Goal: Task Accomplishment & Management: Manage account settings

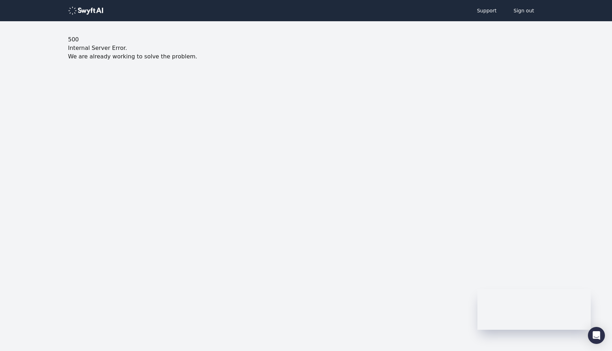
click at [178, 84] on body "Support Sign out 500 Internal Server Error. We are already working to solve the…" at bounding box center [306, 59] width 612 height 118
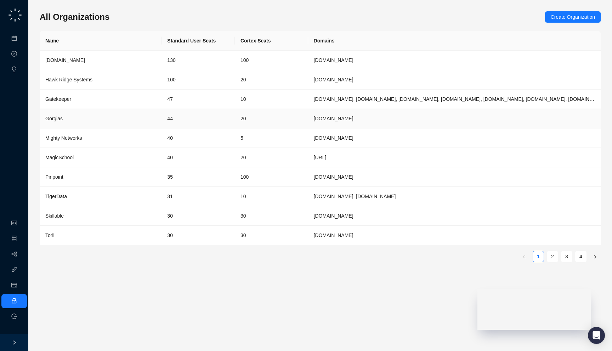
click at [135, 120] on div "Gorgias" at bounding box center [100, 119] width 110 height 8
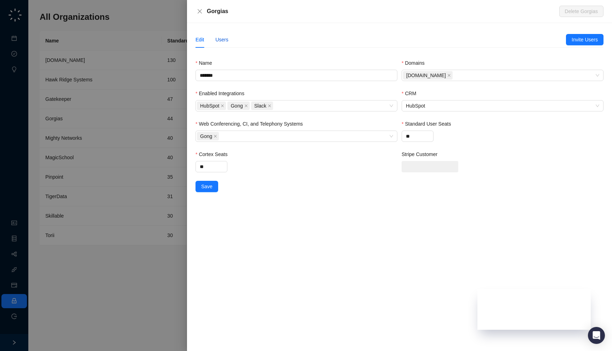
click at [221, 38] on div "Users" at bounding box center [221, 40] width 13 height 8
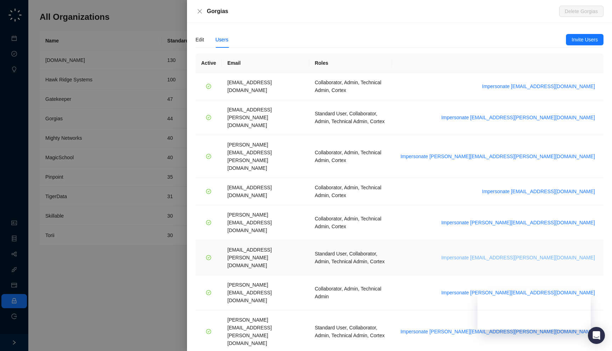
click at [542, 254] on span "Impersonate janadhi.kuruppu@gorgias.com" at bounding box center [518, 258] width 154 height 8
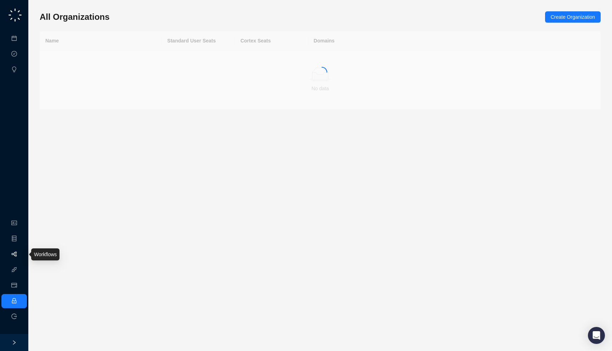
click at [21, 252] on link "Workflows" at bounding box center [32, 255] width 23 height 6
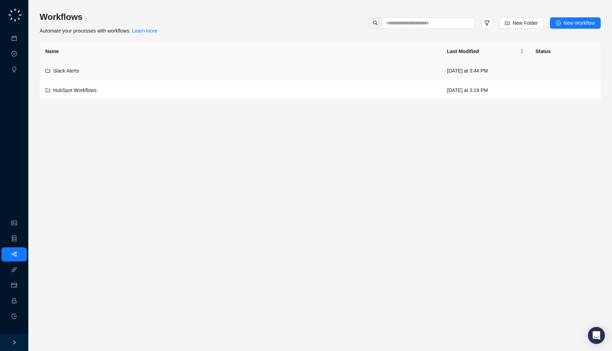
click at [184, 66] on td "Slack Alerts" at bounding box center [241, 70] width 402 height 19
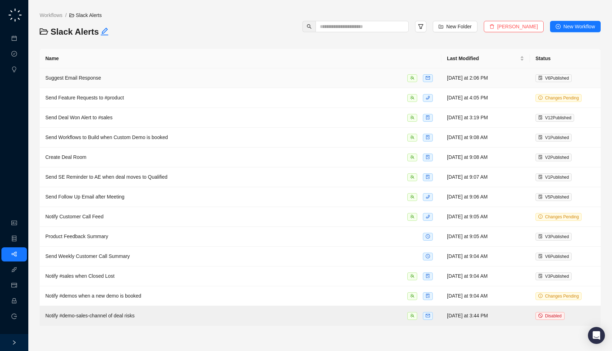
click at [229, 78] on div "Suggest Email Response" at bounding box center [240, 78] width 390 height 8
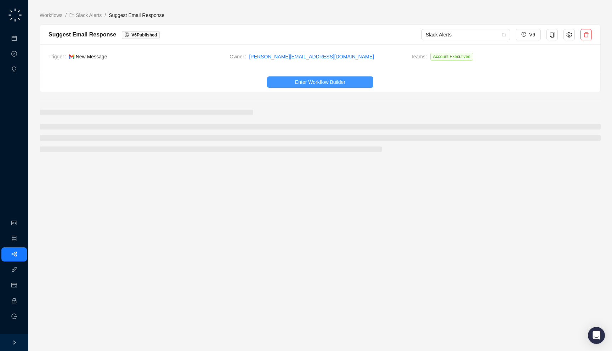
click at [314, 86] on button "Enter Workflow Builder" at bounding box center [320, 81] width 106 height 11
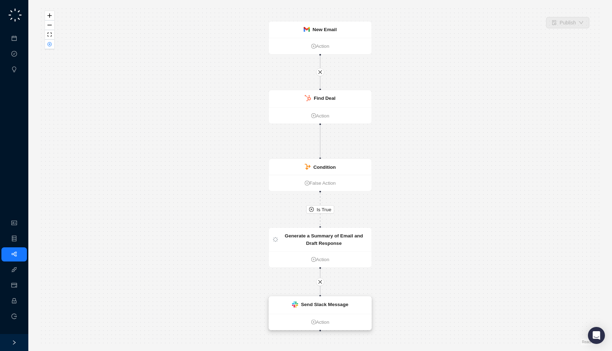
click at [324, 305] on strong "Send Slack Message" at bounding box center [324, 305] width 47 height 6
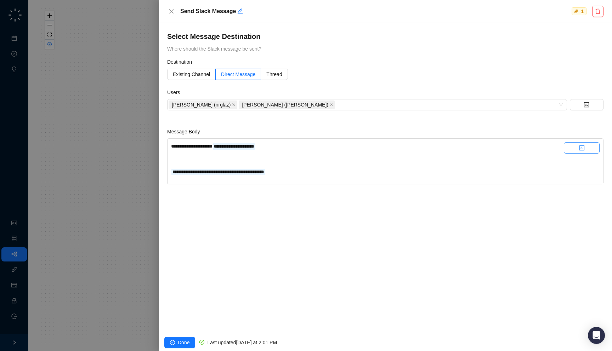
click at [579, 149] on icon "code" at bounding box center [582, 148] width 6 height 6
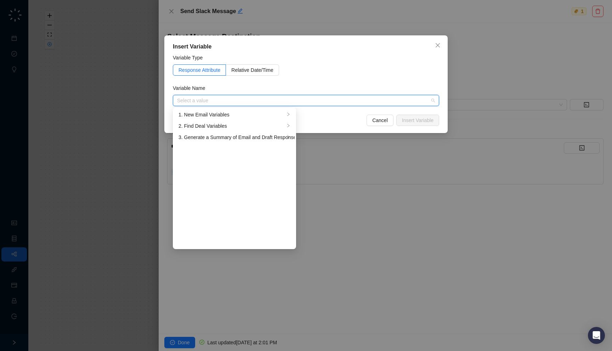
click at [332, 159] on div "Insert Variable Variable Type Response Attribute Relative Date/Time Variable Na…" at bounding box center [306, 175] width 612 height 351
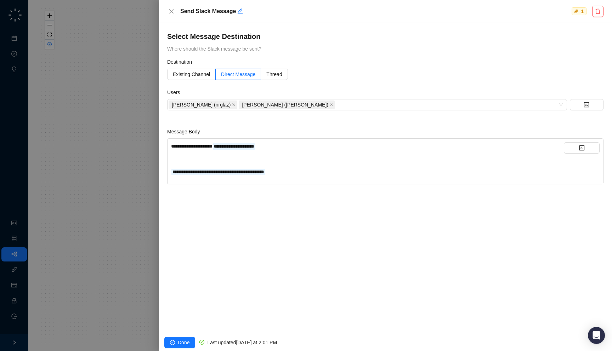
click at [140, 125] on div at bounding box center [306, 175] width 612 height 351
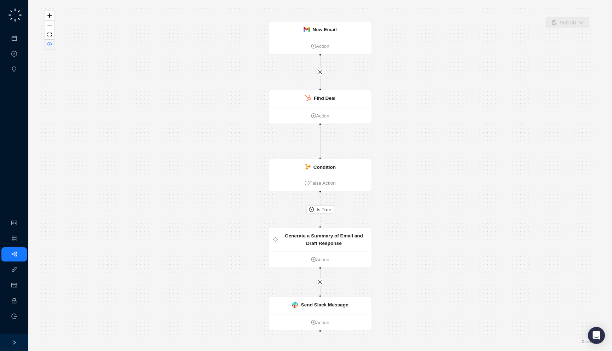
click at [45, 45] on button "button" at bounding box center [49, 45] width 9 height 10
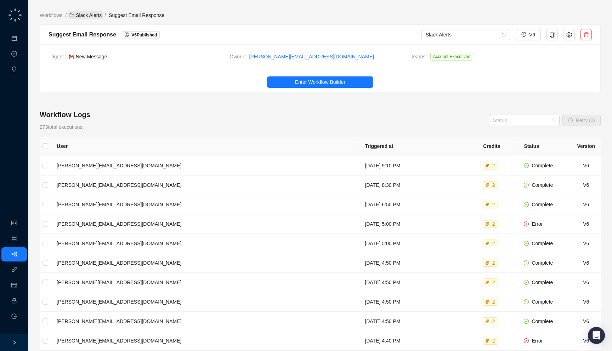
click at [84, 16] on link "Slack Alerts" at bounding box center [85, 15] width 35 height 8
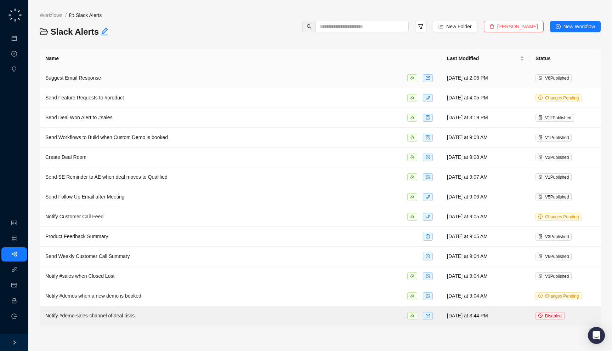
click at [131, 76] on div "Suggest Email Response" at bounding box center [240, 78] width 390 height 8
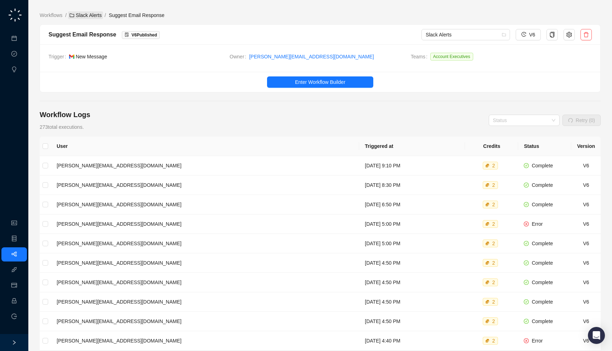
click at [83, 18] on link "Slack Alerts" at bounding box center [85, 15] width 35 height 8
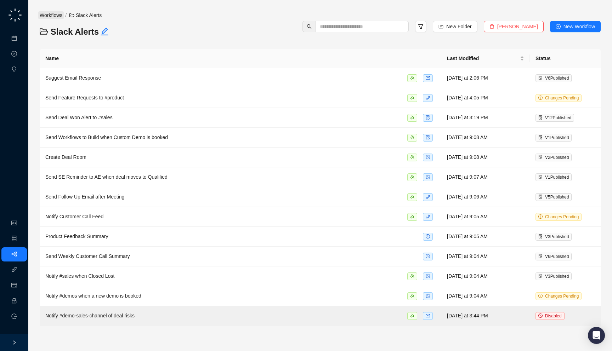
click at [49, 18] on link "Workflows" at bounding box center [50, 15] width 25 height 8
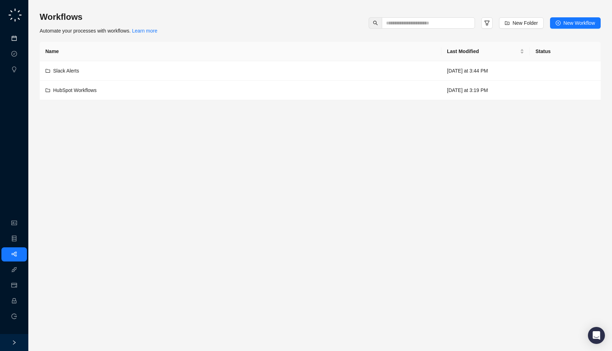
click at [23, 39] on link "Meetings & Calls" at bounding box center [39, 39] width 37 height 6
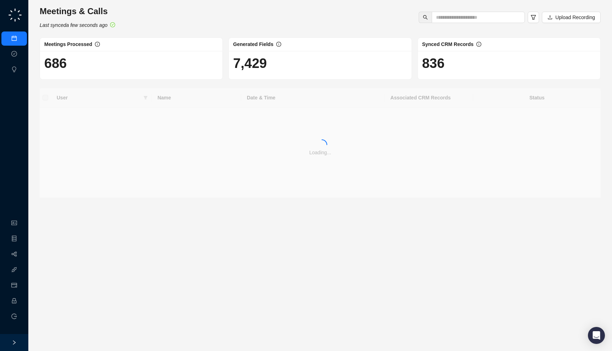
drag, startPoint x: 288, startPoint y: 72, endPoint x: 292, endPoint y: 70, distance: 4.9
click at [292, 70] on div "7,429" at bounding box center [320, 65] width 182 height 28
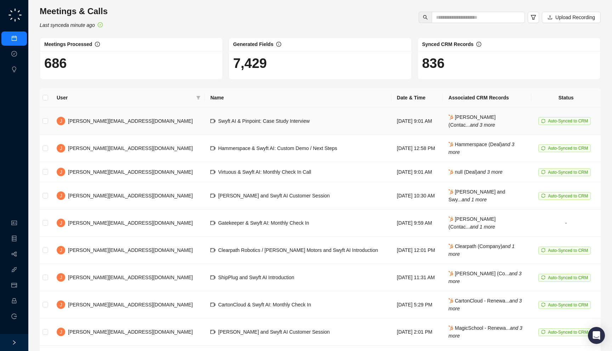
click at [391, 114] on td "[DATE] 9:01 AM" at bounding box center [417, 121] width 52 height 27
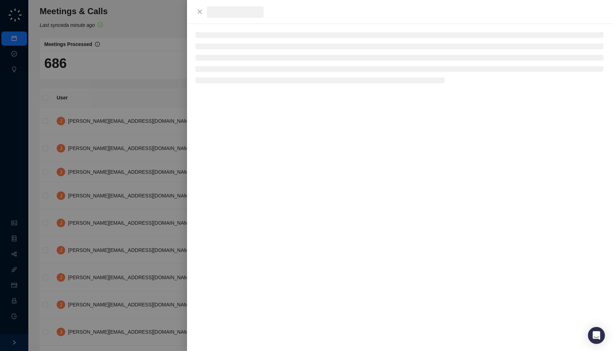
click at [139, 153] on div at bounding box center [306, 175] width 612 height 351
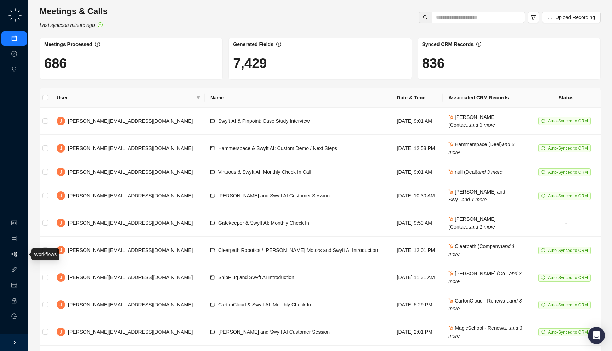
click at [21, 255] on link "Workflows" at bounding box center [32, 255] width 23 height 6
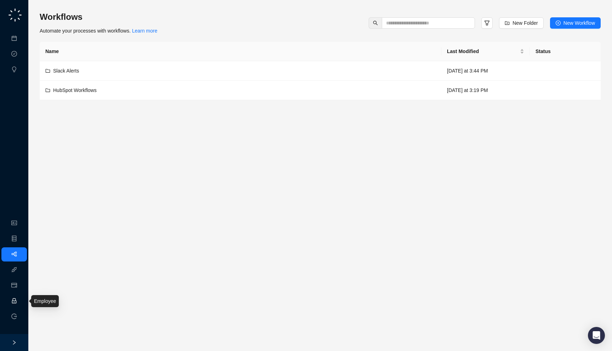
click at [21, 300] on link "Employee" at bounding box center [32, 302] width 22 height 6
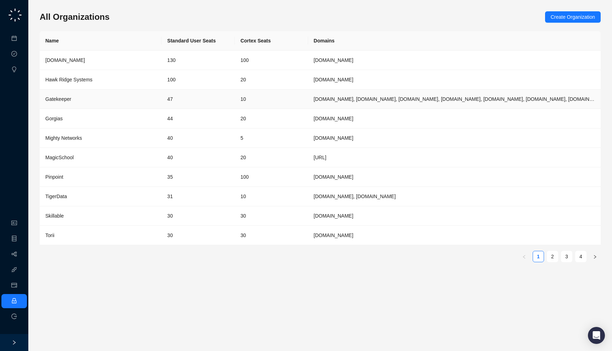
click at [167, 96] on td "47" at bounding box center [197, 99] width 73 height 19
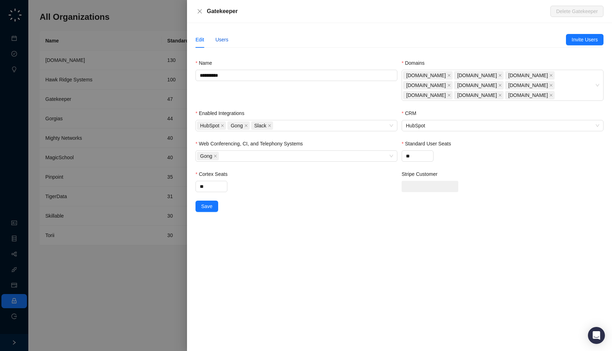
click at [220, 36] on div "Users" at bounding box center [221, 40] width 13 height 8
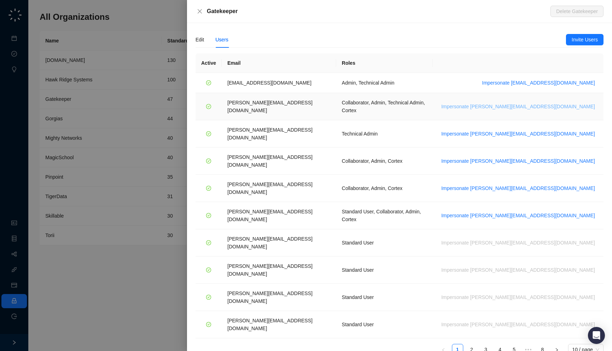
click at [546, 103] on span "Impersonate lisa.n@gatekeeperhq.com" at bounding box center [518, 107] width 154 height 8
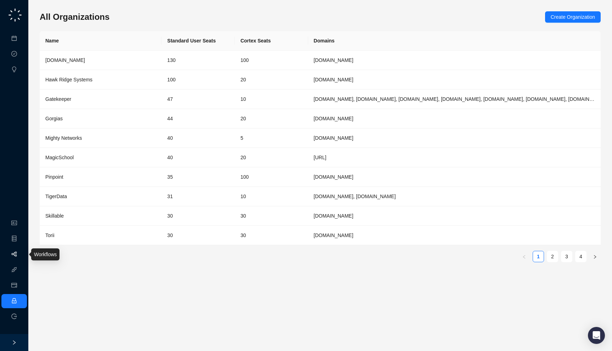
click at [21, 257] on link "Workflows" at bounding box center [32, 255] width 23 height 6
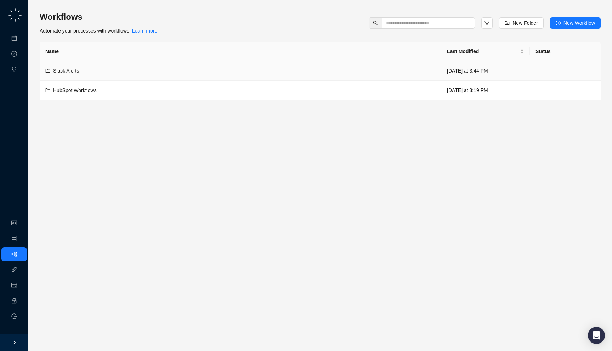
click at [73, 70] on span "Slack Alerts" at bounding box center [66, 71] width 26 height 6
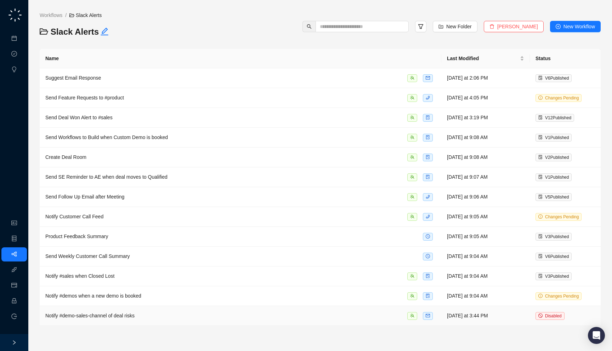
click at [227, 312] on div "Notify #demo-sales-channel of deal risks" at bounding box center [240, 316] width 390 height 8
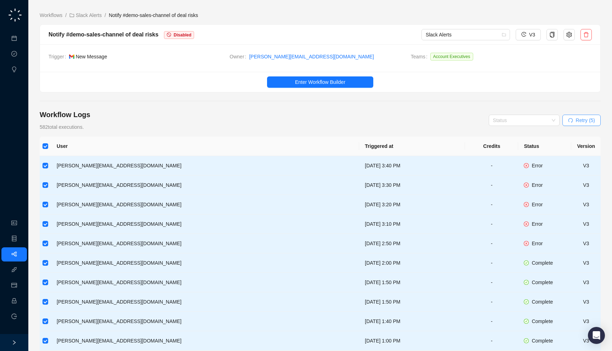
click at [574, 121] on button "Retry (5)" at bounding box center [581, 120] width 38 height 11
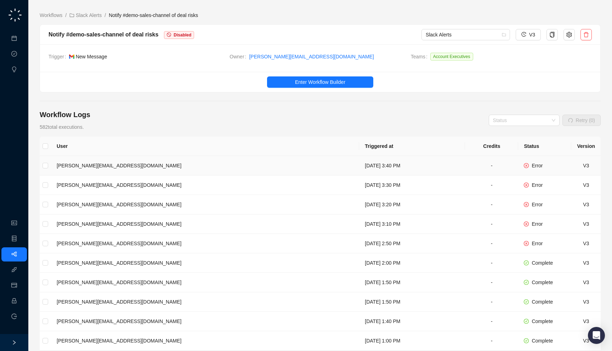
click at [454, 166] on td "Tuesday, 08/19/25, 3:40 PM" at bounding box center [412, 165] width 106 height 19
click at [199, 67] on div "Trigger New Message Owner [PERSON_NAME][EMAIL_ADDRESS][DOMAIN_NAME] Teams Accou…" at bounding box center [320, 58] width 560 height 28
click at [211, 39] on div "Notify #demo-sales-channel of deal risks Disabled Slack Alerts V3" at bounding box center [320, 34] width 543 height 11
click at [96, 165] on td "[PERSON_NAME][EMAIL_ADDRESS][DOMAIN_NAME]" at bounding box center [205, 165] width 308 height 19
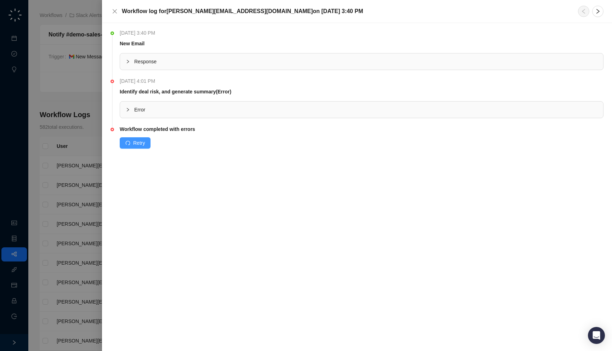
click at [129, 141] on icon "redo" at bounding box center [127, 143] width 5 height 5
click at [63, 186] on div at bounding box center [306, 175] width 612 height 351
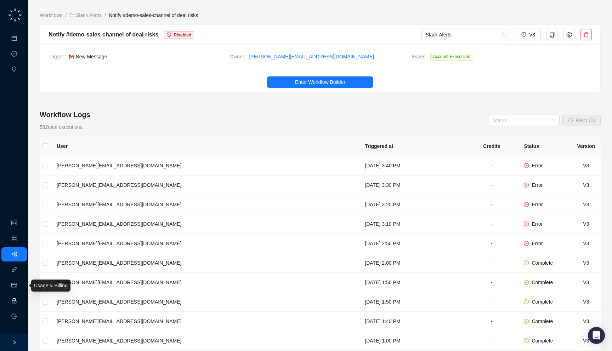
click at [21, 301] on link "Employee" at bounding box center [32, 302] width 22 height 6
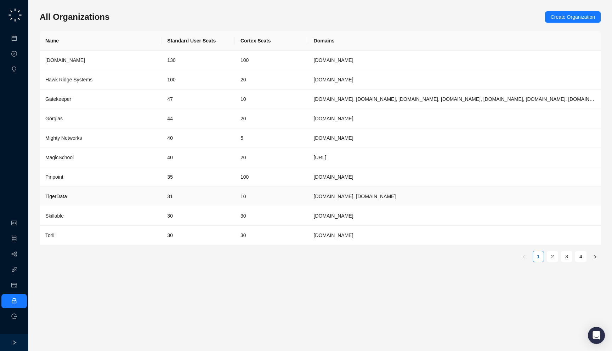
click at [140, 198] on div "TigerData" at bounding box center [100, 197] width 110 height 8
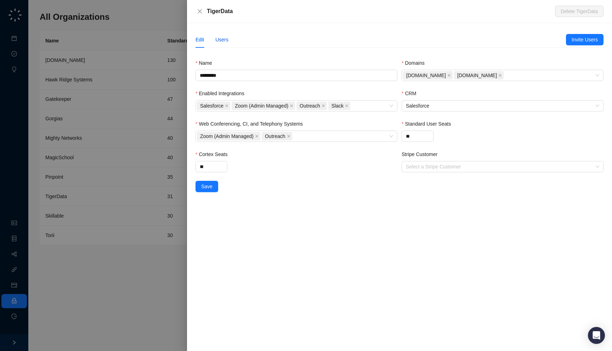
click at [216, 42] on div "Users" at bounding box center [221, 40] width 13 height 8
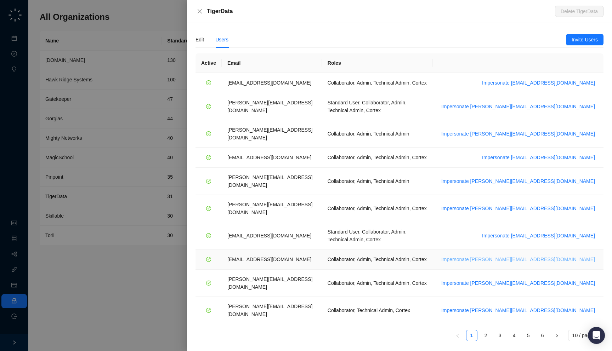
click at [553, 256] on span "Impersonate ssilverman@tigerdata.com" at bounding box center [518, 260] width 154 height 8
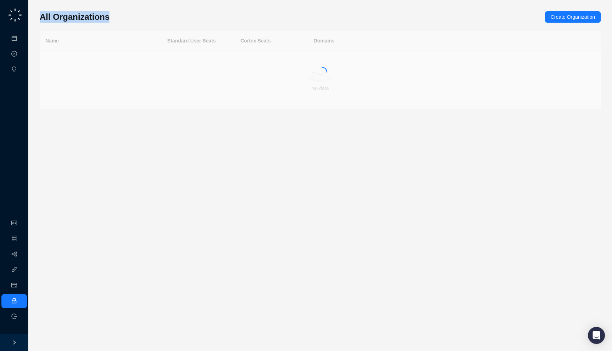
drag, startPoint x: 131, startPoint y: 8, endPoint x: 129, endPoint y: 24, distance: 16.0
click at [129, 24] on div "All Organizations Create Organization Name Standard User Seats Cortex Seats Dom…" at bounding box center [320, 176] width 561 height 340
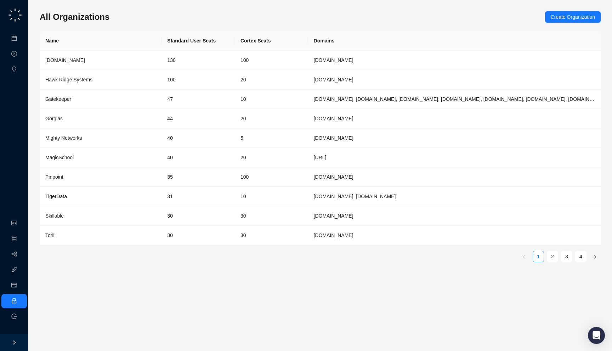
click at [132, 15] on div "All Organizations Create Organization" at bounding box center [320, 16] width 561 height 11
click at [177, 115] on td "44" at bounding box center [197, 118] width 73 height 19
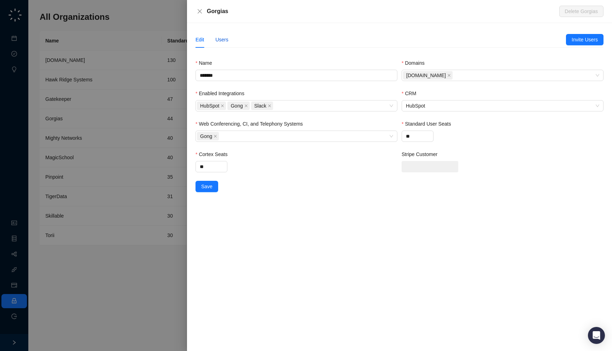
click at [220, 38] on div "Users" at bounding box center [221, 40] width 13 height 8
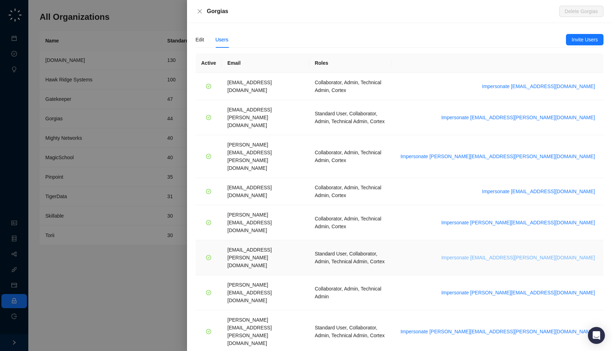
click at [536, 254] on span "Impersonate [EMAIL_ADDRESS][PERSON_NAME][DOMAIN_NAME]" at bounding box center [518, 258] width 154 height 8
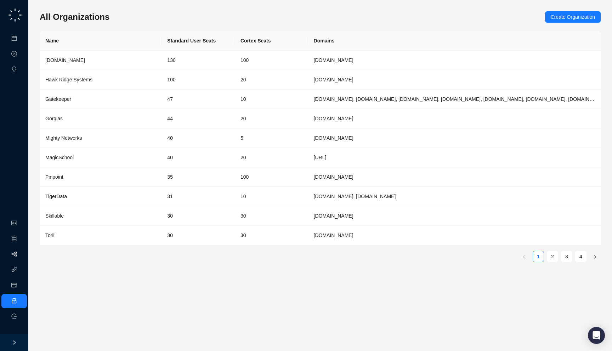
click at [21, 254] on link "Workflows" at bounding box center [32, 255] width 23 height 6
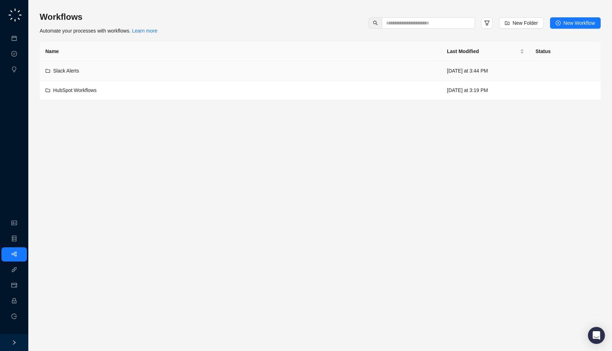
click at [132, 72] on div "Slack Alerts" at bounding box center [240, 71] width 390 height 8
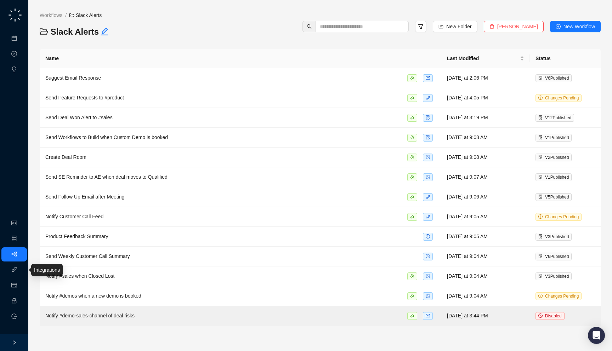
click at [21, 256] on link "Workflows" at bounding box center [32, 255] width 23 height 6
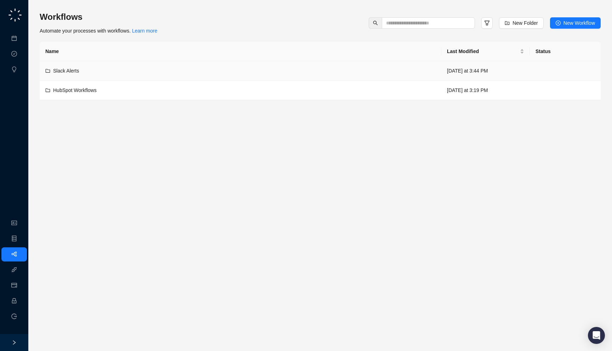
click at [113, 71] on div "Slack Alerts" at bounding box center [240, 71] width 390 height 8
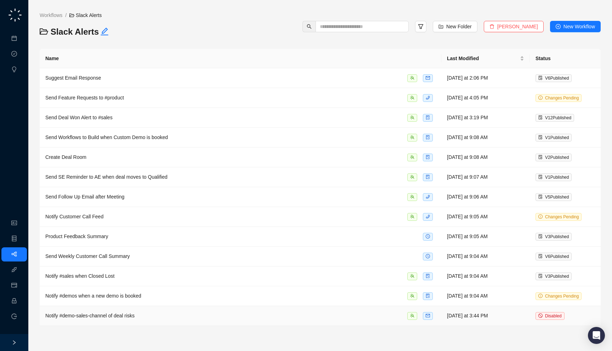
click at [212, 309] on td "Notify #demo-sales-channel of deal risks" at bounding box center [241, 316] width 402 height 20
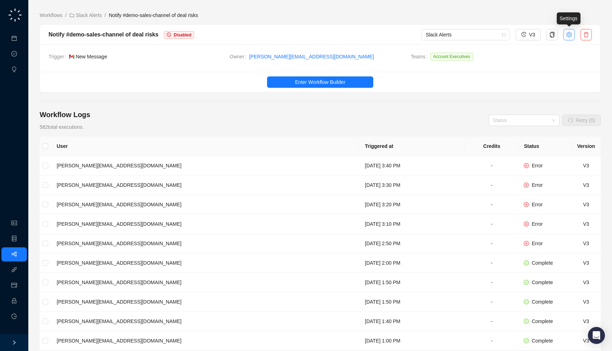
click at [565, 36] on button "button" at bounding box center [568, 34] width 11 height 11
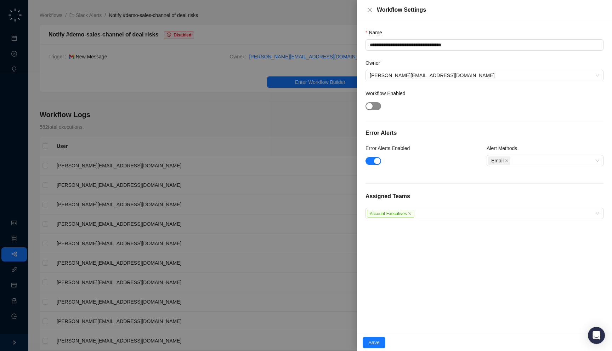
click at [375, 104] on span "button" at bounding box center [373, 106] width 16 height 8
click at [377, 342] on span "Save" at bounding box center [373, 343] width 11 height 8
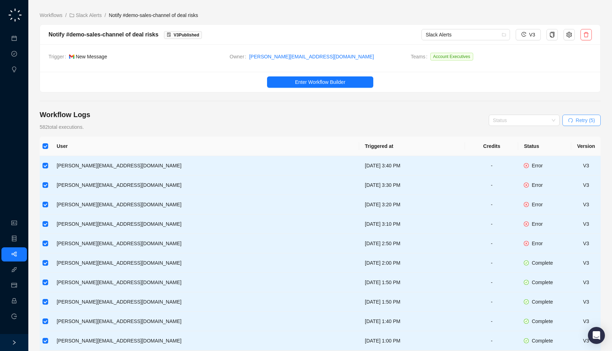
click at [576, 121] on span "Retry (5)" at bounding box center [585, 121] width 19 height 8
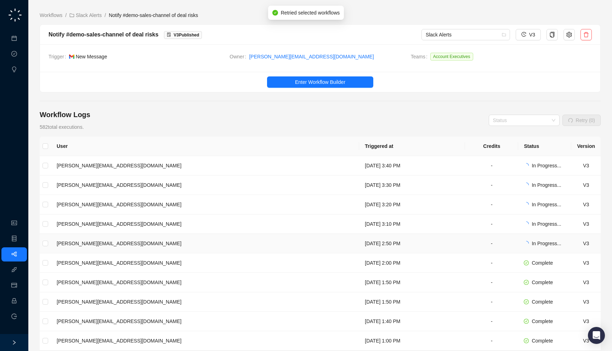
click at [445, 240] on td "Tuesday, 08/19/25, 2:50 PM" at bounding box center [412, 243] width 106 height 19
click at [359, 166] on td "Tuesday, 08/19/25, 3:40 PM" at bounding box center [412, 165] width 106 height 19
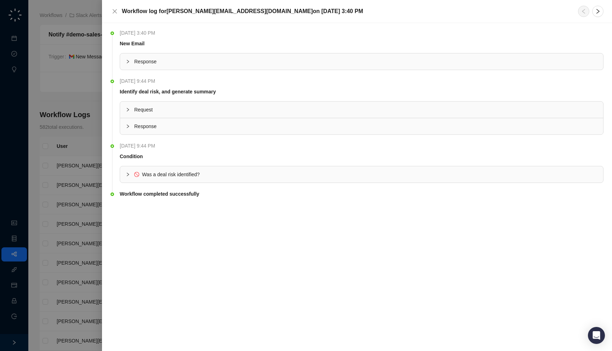
click at [360, 126] on span "Response" at bounding box center [365, 127] width 463 height 8
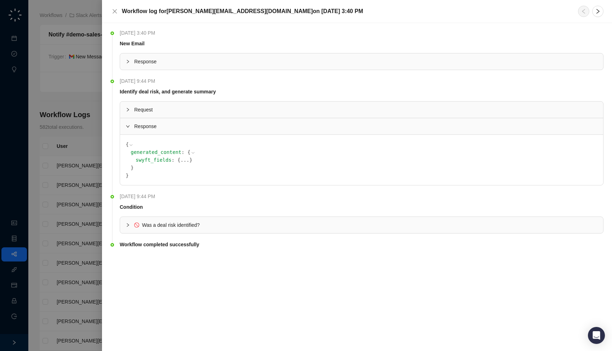
click at [359, 126] on span "Response" at bounding box center [365, 127] width 463 height 8
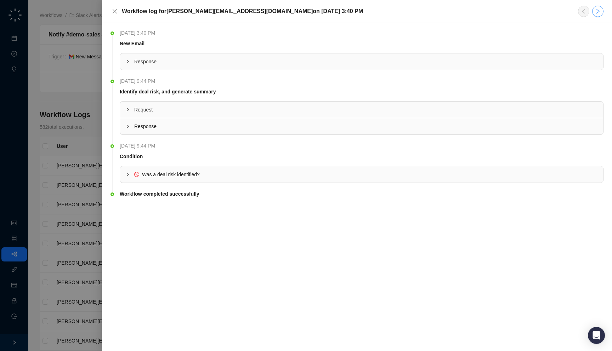
click at [593, 13] on button "button" at bounding box center [597, 11] width 11 height 11
click at [229, 124] on span "Response" at bounding box center [365, 127] width 463 height 8
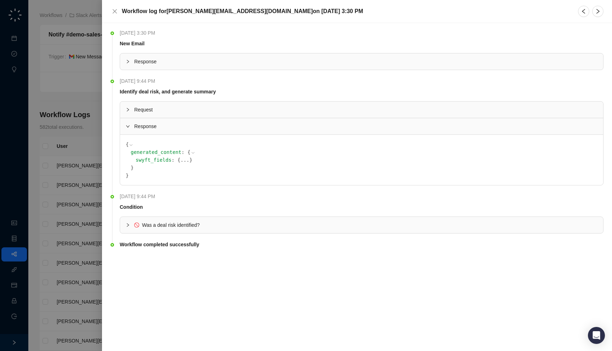
click at [180, 161] on button "..." at bounding box center [184, 160] width 9 height 8
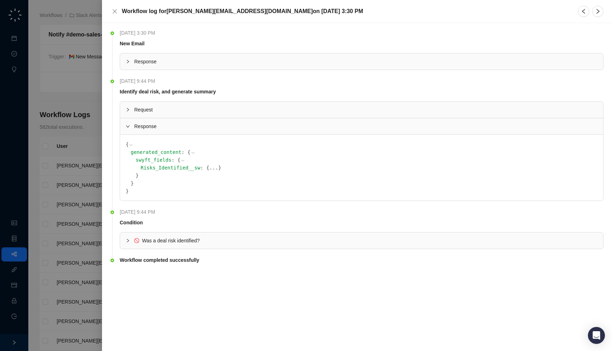
click at [209, 167] on button "..." at bounding box center [213, 168] width 9 height 8
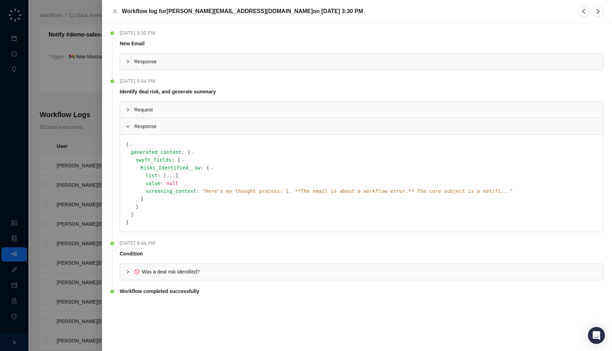
click at [209, 169] on icon at bounding box center [211, 168] width 5 height 5
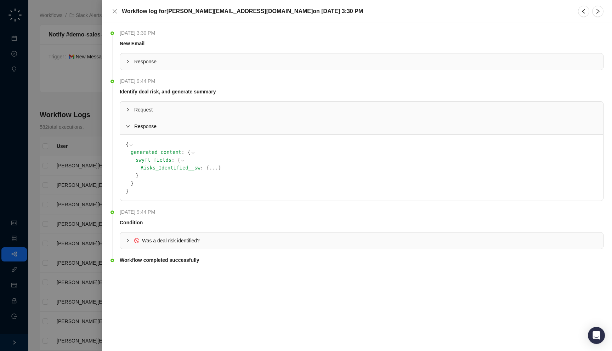
click at [84, 161] on div at bounding box center [306, 175] width 612 height 351
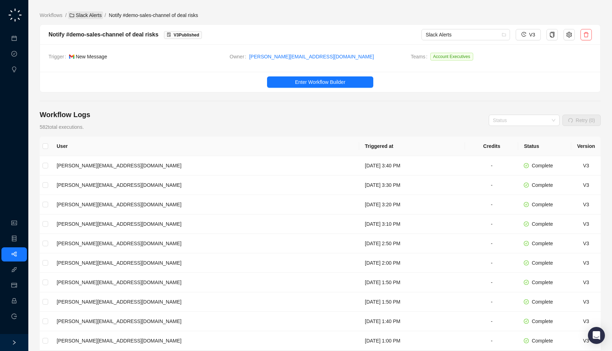
click at [84, 17] on link "Slack Alerts" at bounding box center [85, 15] width 35 height 8
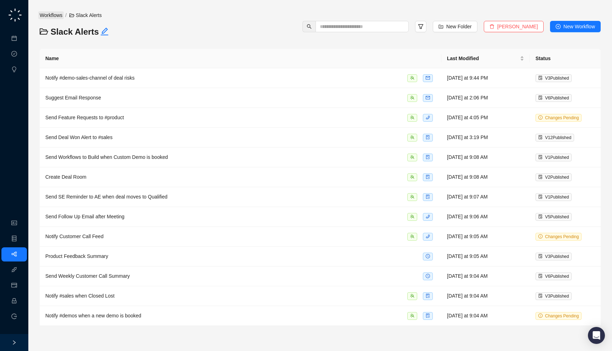
click at [55, 15] on link "Workflows" at bounding box center [50, 15] width 25 height 8
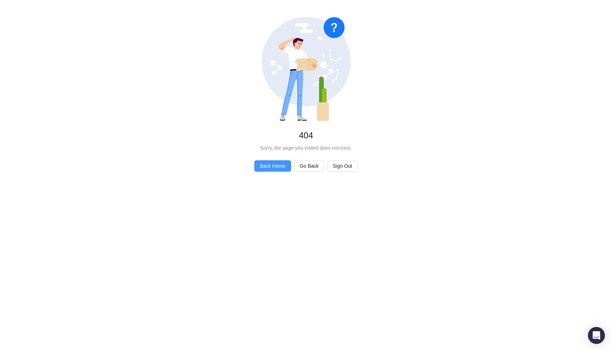
click at [279, 168] on span "Back Home" at bounding box center [272, 166] width 25 height 8
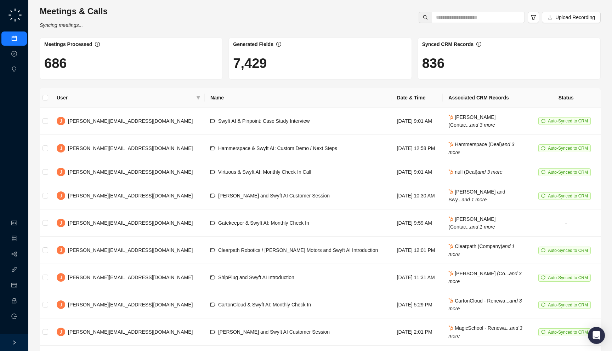
click at [148, 32] on div "Meetings & Calls Syncing meetings... Upload Recording Meetings Processed 686 Ge…" at bounding box center [320, 201] width 561 height 390
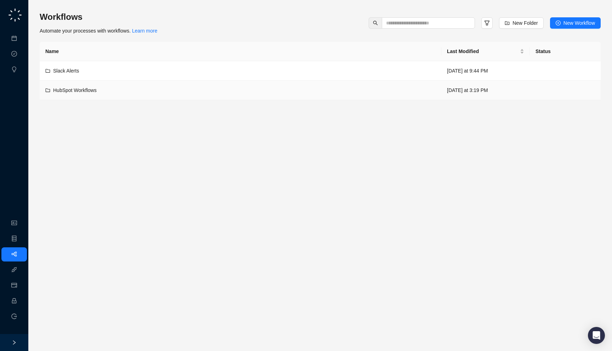
click at [176, 83] on td "HubSpot Workflows" at bounding box center [241, 90] width 402 height 19
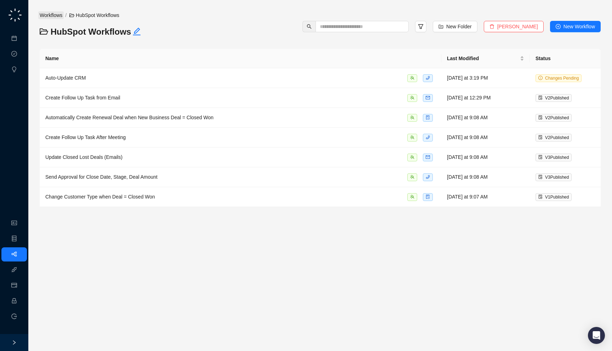
click at [54, 16] on link "Workflows" at bounding box center [50, 15] width 25 height 8
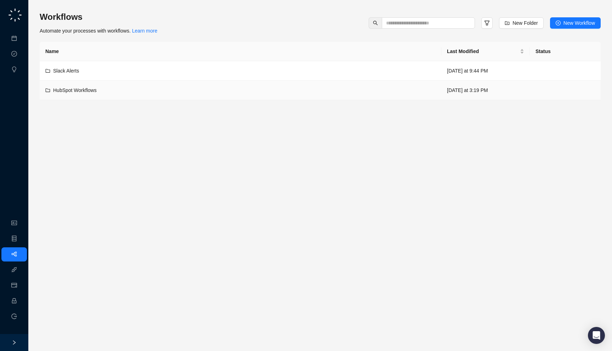
click at [112, 70] on div "Slack Alerts" at bounding box center [240, 71] width 390 height 8
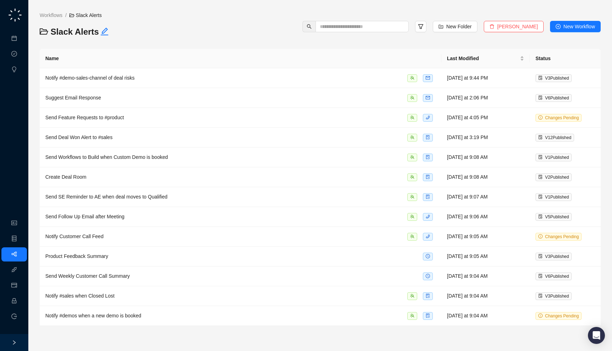
drag, startPoint x: 148, startPoint y: 42, endPoint x: 143, endPoint y: 41, distance: 4.8
click at [143, 41] on div "Workflows / Slack Alerts Slack Alerts New Folder Delete Folder New Workflow Nam…" at bounding box center [320, 168] width 561 height 315
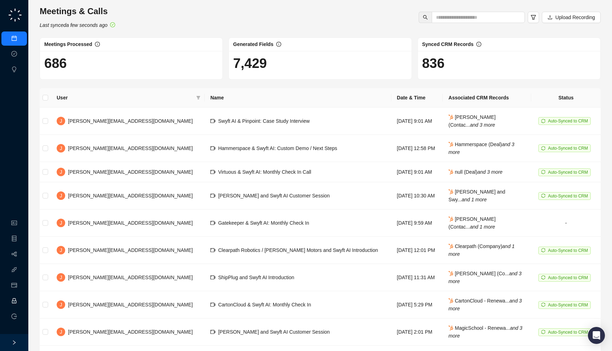
click at [21, 299] on link "Employee" at bounding box center [32, 302] width 22 height 6
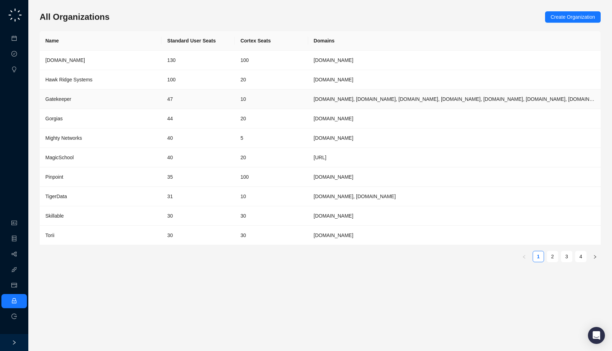
click at [209, 98] on td "47" at bounding box center [197, 99] width 73 height 19
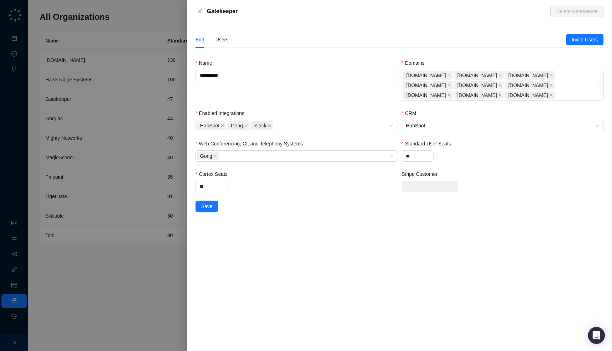
click at [226, 33] on div "Users" at bounding box center [221, 40] width 13 height 16
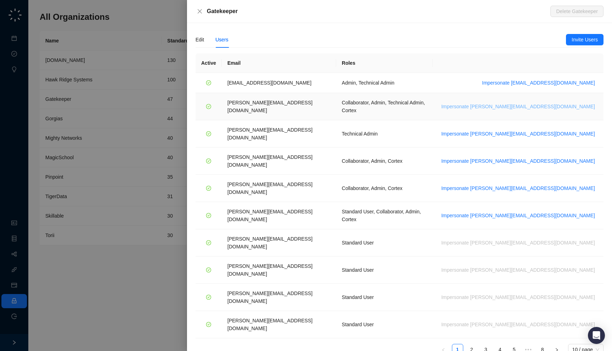
click at [538, 103] on span "Impersonate [PERSON_NAME][EMAIL_ADDRESS][DOMAIN_NAME]" at bounding box center [518, 107] width 154 height 8
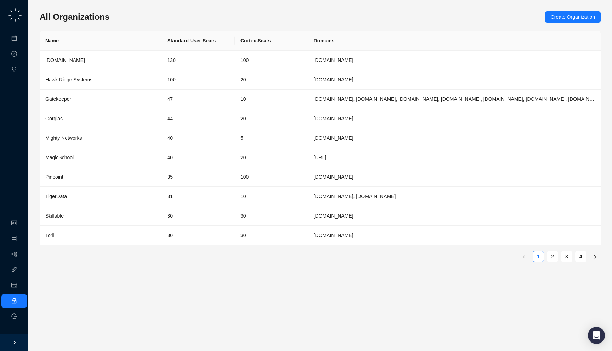
drag, startPoint x: 117, startPoint y: 18, endPoint x: 117, endPoint y: 23, distance: 4.3
click at [117, 23] on div "All Organizations Create Organization Name Standard User Seats Cortex Seats Dom…" at bounding box center [320, 139] width 561 height 257
click at [107, 119] on div "Gorgias" at bounding box center [100, 119] width 110 height 8
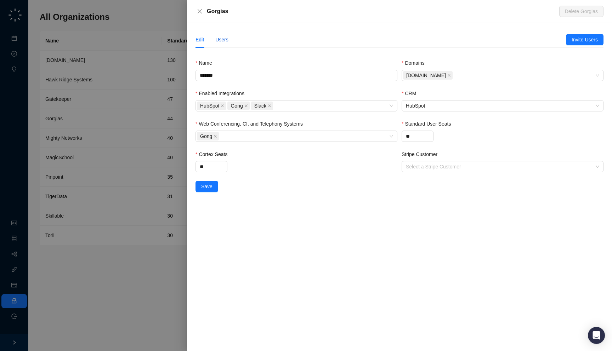
click at [218, 39] on div "Users" at bounding box center [221, 40] width 13 height 8
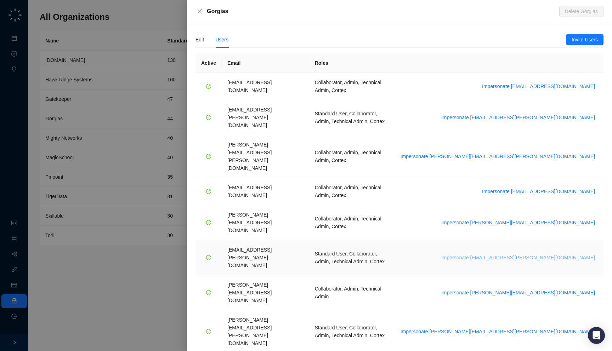
click at [539, 254] on span "Impersonate janadhi.kuruppu@gorgias.com" at bounding box center [518, 258] width 154 height 8
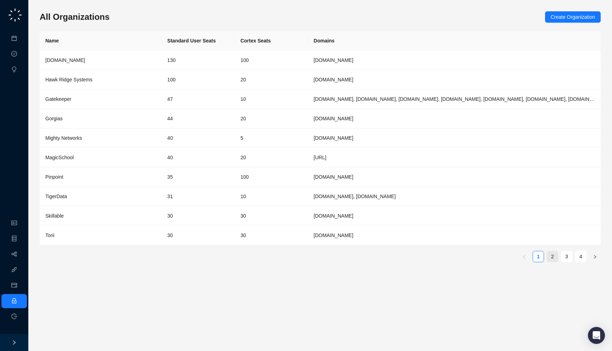
click at [548, 254] on link "2" at bounding box center [552, 256] width 11 height 11
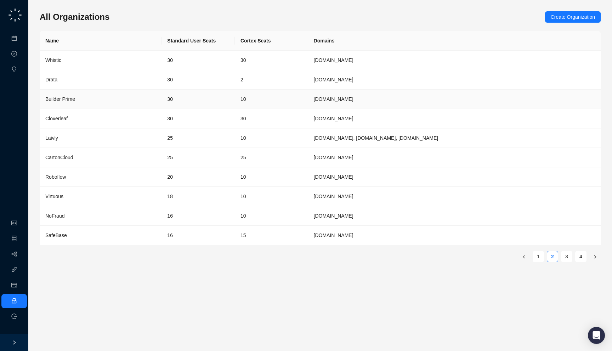
click at [349, 102] on td "[DOMAIN_NAME]" at bounding box center [454, 99] width 292 height 19
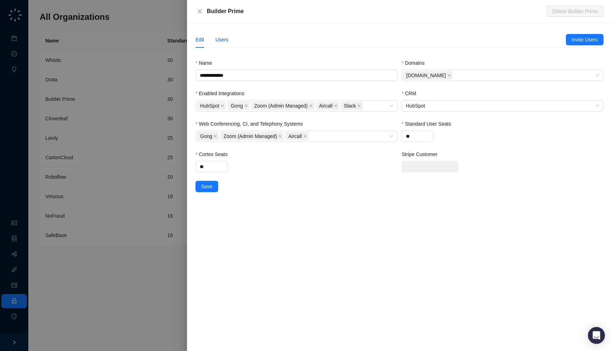
click at [220, 38] on div "Users" at bounding box center [221, 40] width 13 height 8
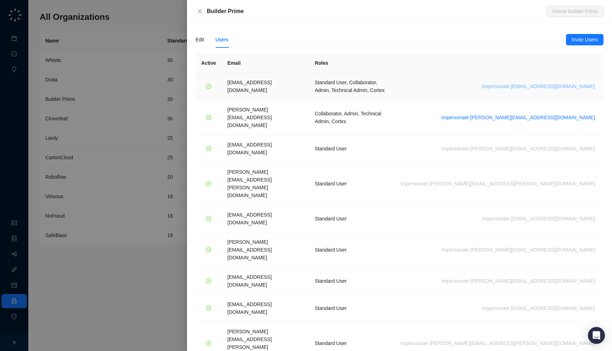
click at [565, 83] on span "Impersonate [EMAIL_ADDRESS][DOMAIN_NAME]" at bounding box center [538, 87] width 113 height 8
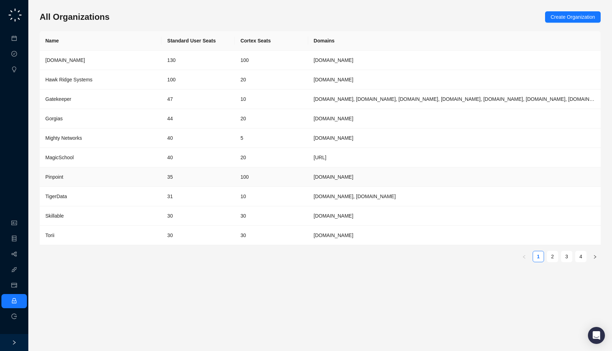
click at [149, 175] on div "Pinpoint" at bounding box center [100, 177] width 110 height 8
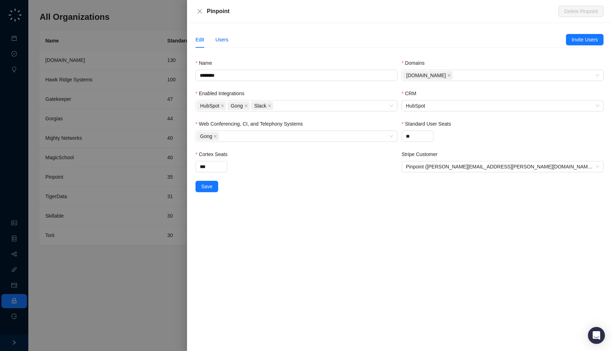
click at [222, 37] on div "Users" at bounding box center [221, 40] width 13 height 8
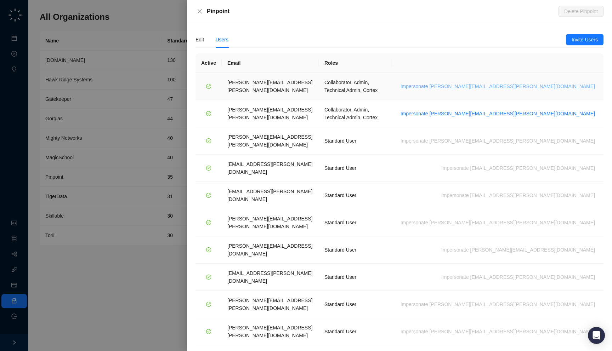
click at [543, 83] on span "Impersonate freddie.hammond@pinpointhq.com" at bounding box center [497, 87] width 194 height 8
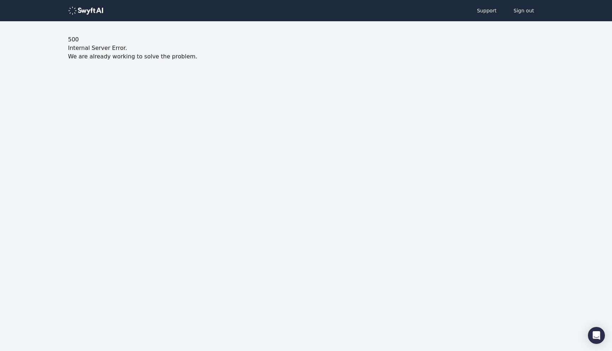
click at [206, 54] on p "We are already working to solve the problem." at bounding box center [306, 56] width 476 height 8
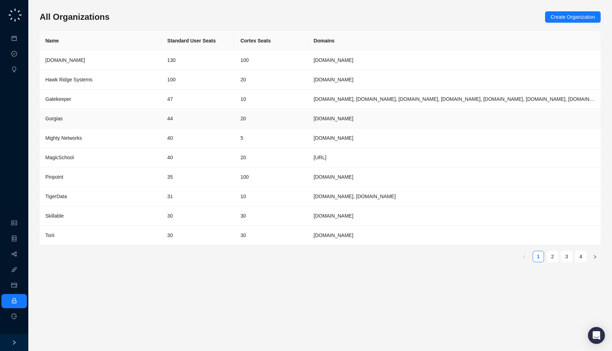
click at [181, 124] on td "44" at bounding box center [197, 118] width 73 height 19
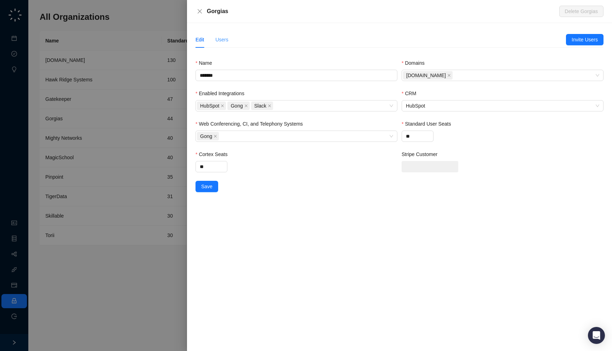
click at [218, 35] on div "Users" at bounding box center [221, 40] width 13 height 16
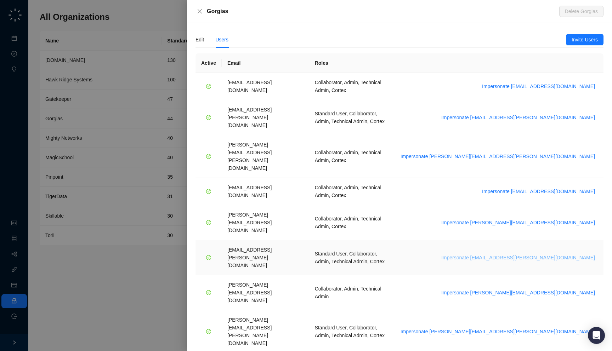
click at [539, 254] on span "Impersonate janadhi.kuruppu@gorgias.com" at bounding box center [518, 258] width 154 height 8
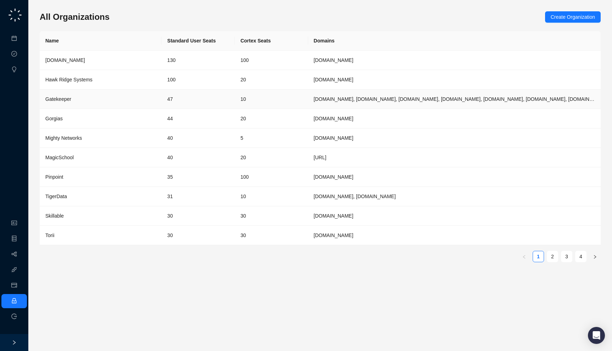
click at [198, 102] on td "47" at bounding box center [197, 99] width 73 height 19
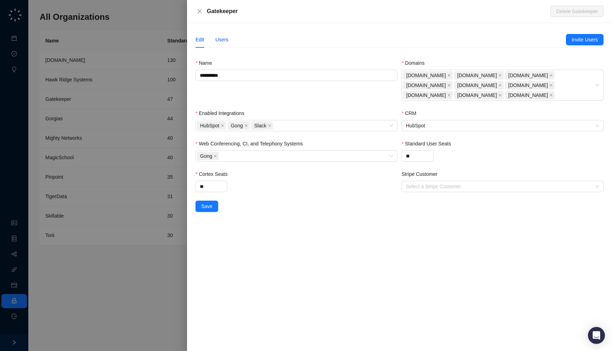
click at [224, 39] on div "Users" at bounding box center [221, 40] width 13 height 8
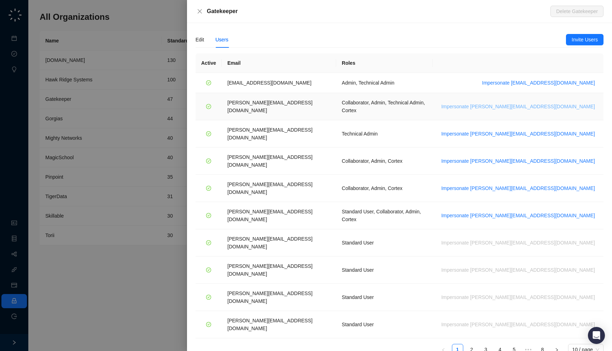
click at [534, 103] on span "Impersonate lisa.n@gatekeeperhq.com" at bounding box center [518, 107] width 154 height 8
